Goal: Find specific page/section: Find specific page/section

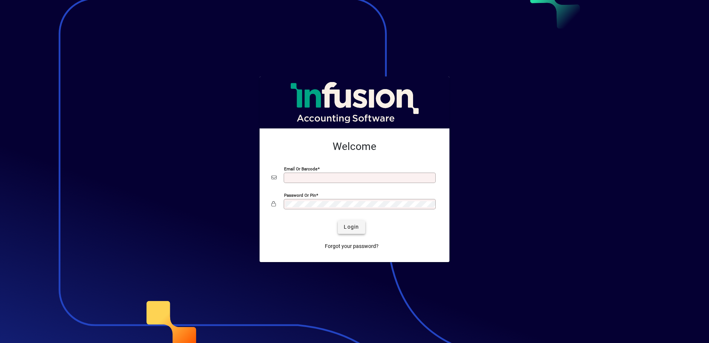
type input "**********"
click at [350, 222] on span "submit" at bounding box center [351, 227] width 27 height 18
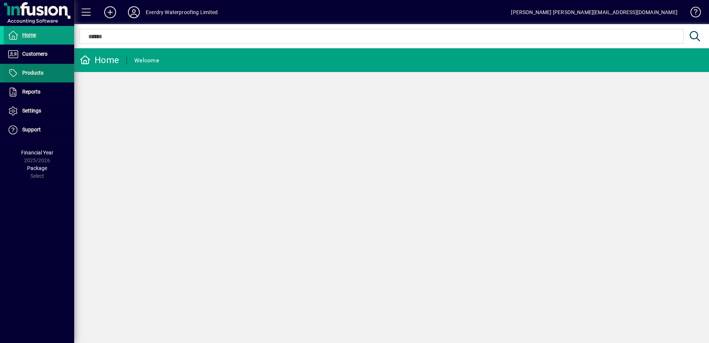
click at [36, 71] on span "Products" at bounding box center [32, 73] width 21 height 6
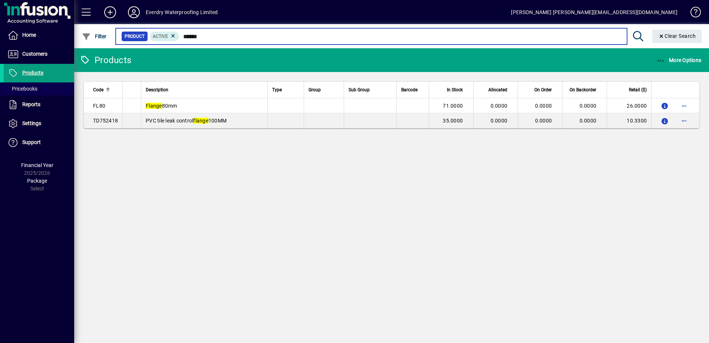
type input "******"
